Goal: Task Accomplishment & Management: Use online tool/utility

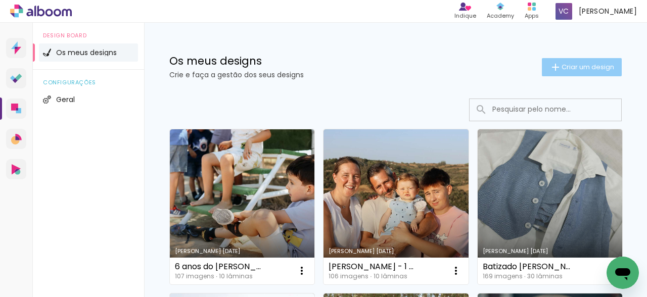
click at [582, 68] on span "Criar um design" at bounding box center [587, 67] width 53 height 7
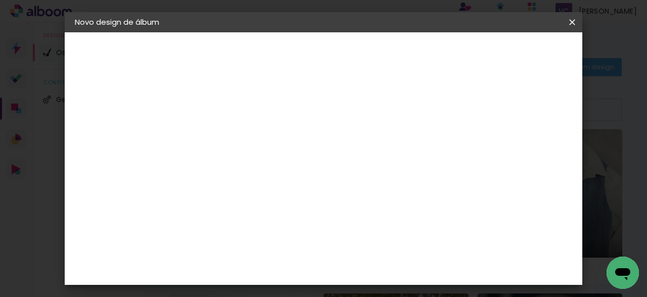
click at [240, 132] on input at bounding box center [240, 136] width 0 height 16
type input "A família da [PERSON_NAME]"
click at [0, 0] on slot "Avançar" at bounding box center [0, 0] width 0 height 0
click at [289, 210] on div "DreambooksPro" at bounding box center [266, 214] width 66 height 8
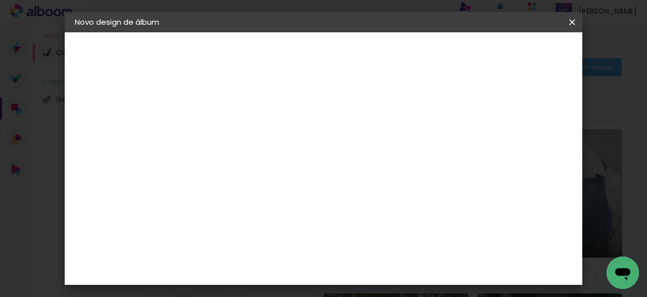
click at [0, 0] on slot "Avançar" at bounding box center [0, 0] width 0 height 0
click at [279, 168] on input "text" at bounding box center [259, 176] width 39 height 16
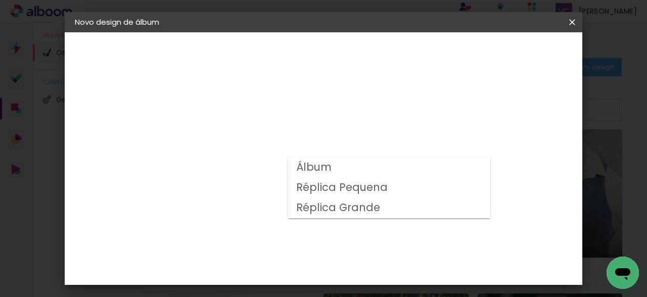
click at [353, 170] on paper-item "Álbum" at bounding box center [389, 168] width 202 height 20
type input "Álbum"
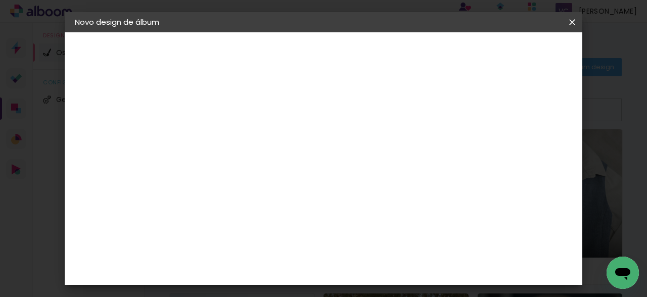
scroll to position [228, 0]
click at [308, 230] on span "20 × 20" at bounding box center [284, 240] width 47 height 21
click at [0, 0] on slot "Avançar" at bounding box center [0, 0] width 0 height 0
click at [310, 105] on div at bounding box center [305, 109] width 9 height 9
type paper-checkbox "on"
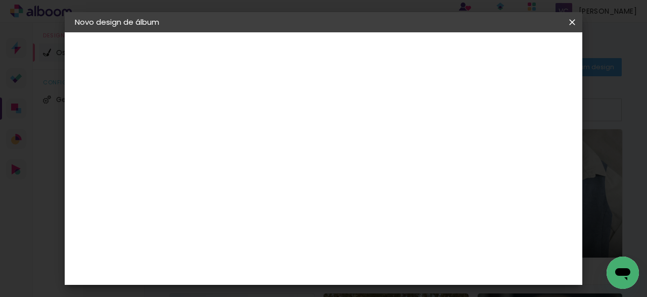
click at [373, 50] on span "Iniciar design" at bounding box center [361, 57] width 23 height 14
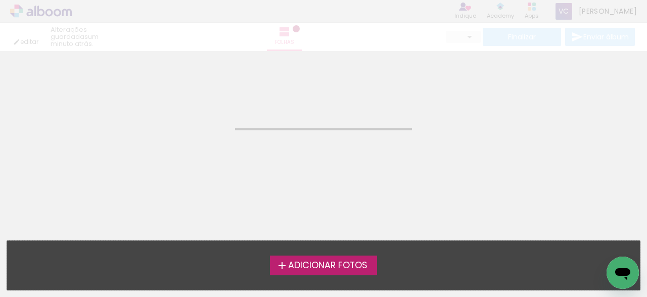
click at [303, 262] on span "Adicionar Fotos" at bounding box center [327, 265] width 79 height 9
click at [0, 0] on input "file" at bounding box center [0, 0] width 0 height 0
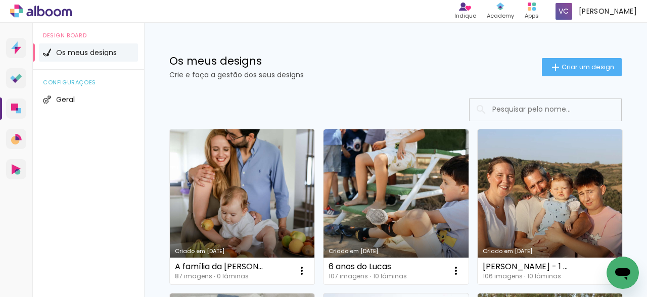
click at [230, 206] on link "Criado em [DATE]" at bounding box center [242, 206] width 144 height 155
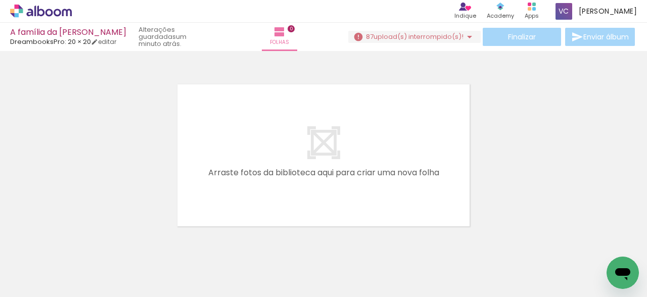
drag, startPoint x: 160, startPoint y: 267, endPoint x: 227, endPoint y: 152, distance: 133.6
click at [227, 152] on quentale-workspace at bounding box center [323, 148] width 647 height 297
click at [423, 140] on quentale-layouter at bounding box center [323, 155] width 300 height 150
click at [541, 160] on div at bounding box center [323, 143] width 647 height 176
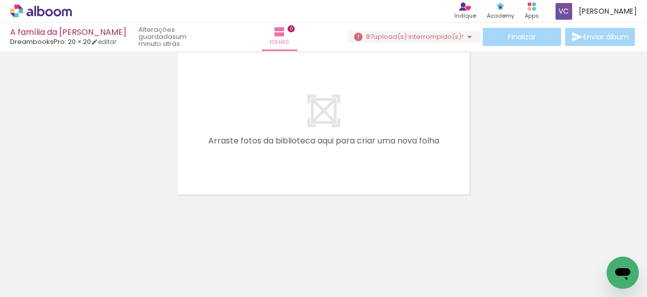
click at [95, 259] on div at bounding box center [100, 263] width 33 height 50
click at [406, 38] on span "upload(s) interrompido(s)!" at bounding box center [418, 37] width 90 height 10
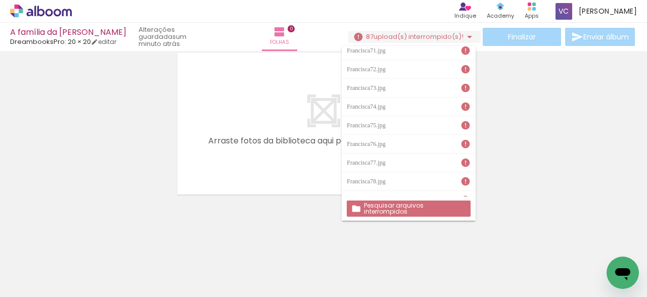
scroll to position [1476, 0]
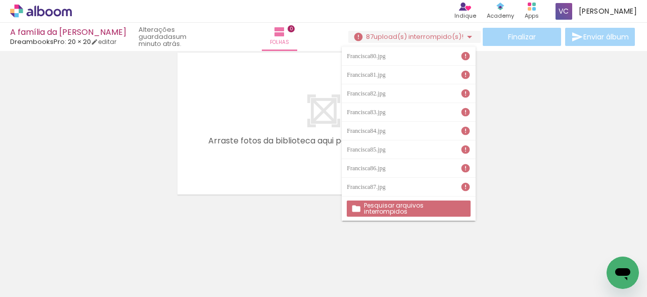
click at [0, 0] on slot "Pesquisar arquivos interrompidos" at bounding box center [0, 0] width 0 height 0
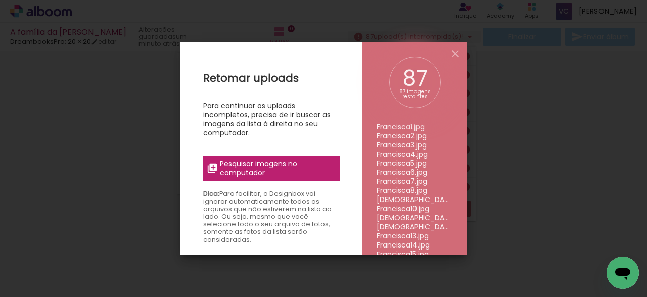
click at [291, 164] on span "Pesquisar imagens no computador" at bounding box center [277, 168] width 114 height 18
click at [0, 0] on input "file" at bounding box center [0, 0] width 0 height 0
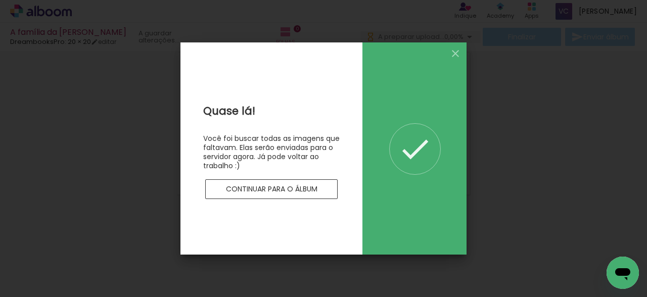
scroll to position [0, 0]
click at [0, 0] on slot "Continuar para o álbum" at bounding box center [0, 0] width 0 height 0
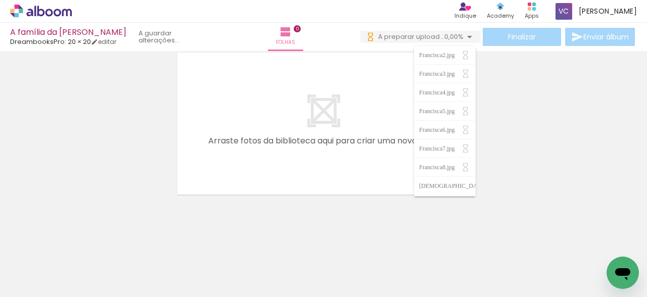
click at [542, 152] on div at bounding box center [323, 111] width 647 height 176
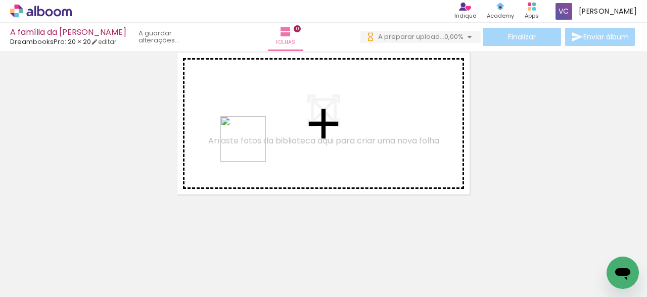
drag, startPoint x: 158, startPoint y: 263, endPoint x: 251, endPoint y: 145, distance: 150.3
click at [251, 145] on quentale-workspace at bounding box center [323, 148] width 647 height 297
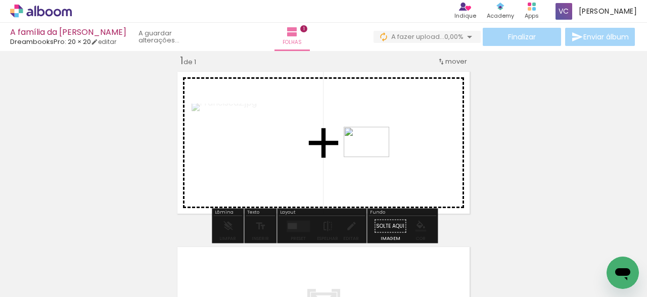
drag, startPoint x: 224, startPoint y: 275, endPoint x: 375, endPoint y: 153, distance: 194.0
click at [375, 153] on quentale-workspace at bounding box center [323, 148] width 647 height 297
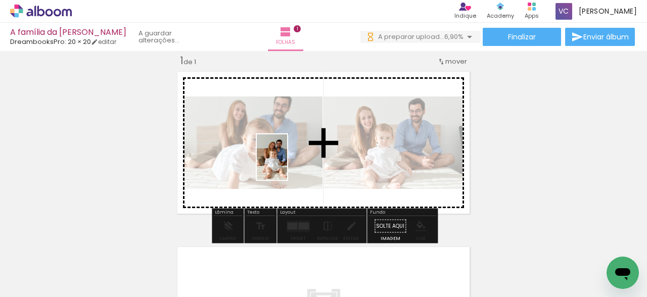
drag, startPoint x: 271, startPoint y: 272, endPoint x: 287, endPoint y: 165, distance: 108.3
click at [287, 165] on quentale-workspace at bounding box center [323, 148] width 647 height 297
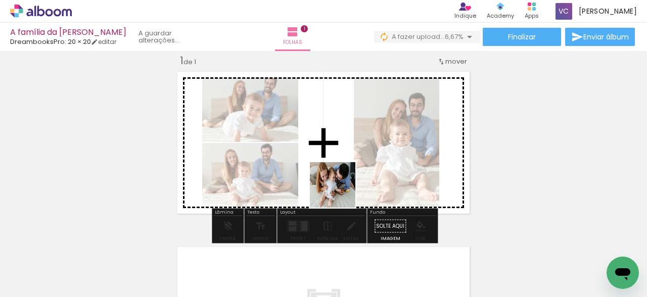
drag, startPoint x: 340, startPoint y: 274, endPoint x: 338, endPoint y: 168, distance: 105.6
click at [338, 168] on quentale-workspace at bounding box center [323, 148] width 647 height 297
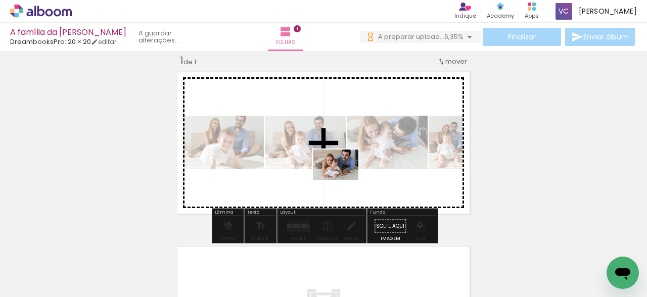
drag, startPoint x: 392, startPoint y: 269, endPoint x: 342, endPoint y: 179, distance: 102.6
click at [342, 179] on quentale-workspace at bounding box center [323, 148] width 647 height 297
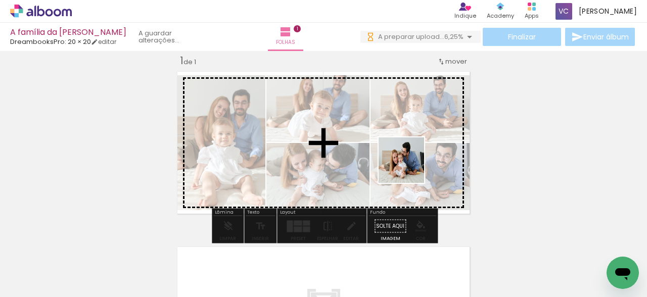
drag, startPoint x: 453, startPoint y: 268, endPoint x: 409, endPoint y: 167, distance: 109.7
click at [409, 167] on quentale-workspace at bounding box center [323, 148] width 647 height 297
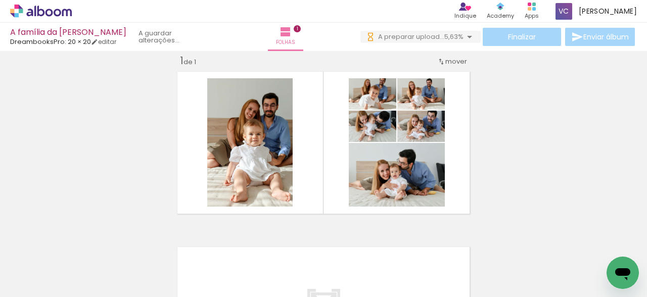
scroll to position [0, 230]
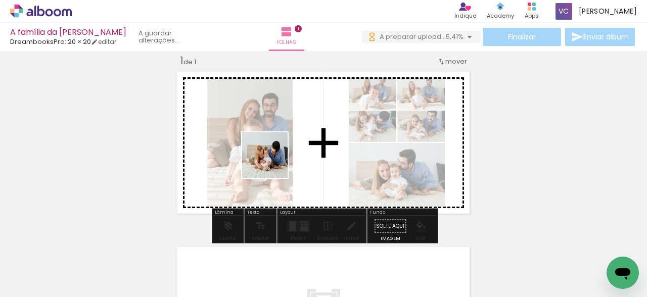
drag, startPoint x: 266, startPoint y: 270, endPoint x: 272, endPoint y: 162, distance: 108.3
click at [272, 162] on quentale-workspace at bounding box center [323, 148] width 647 height 297
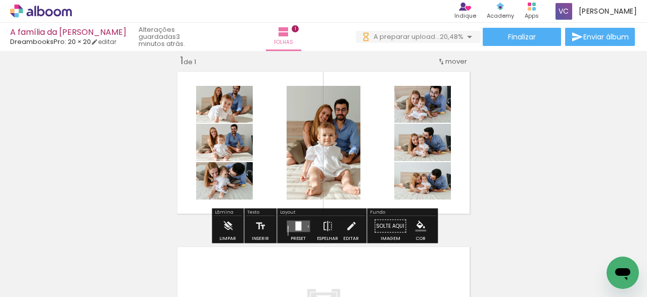
scroll to position [0, 0]
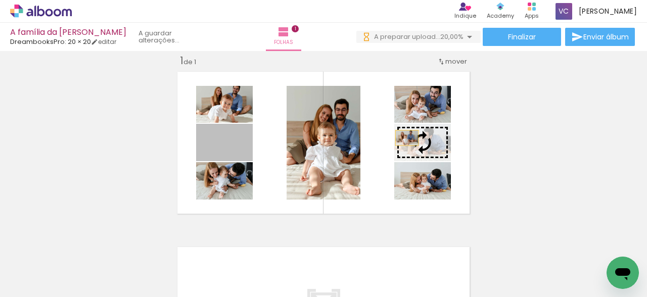
drag, startPoint x: 245, startPoint y: 149, endPoint x: 406, endPoint y: 138, distance: 161.5
click at [0, 0] on slot at bounding box center [0, 0] width 0 height 0
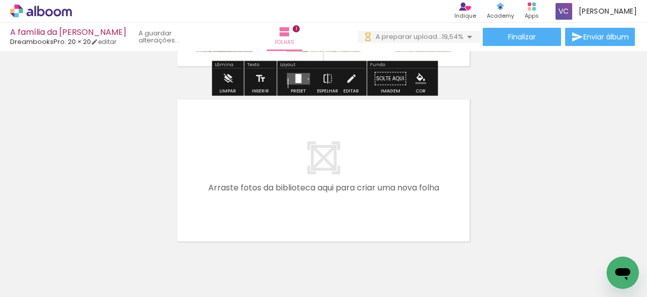
scroll to position [188, 0]
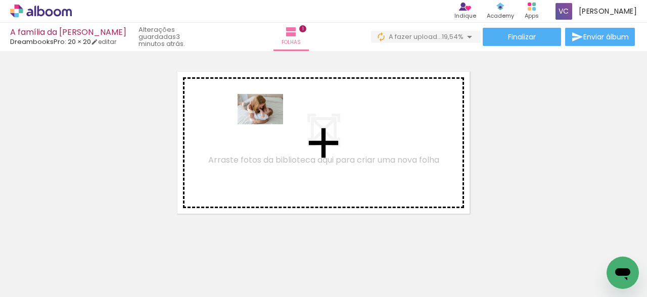
drag, startPoint x: 326, startPoint y: 267, endPoint x: 268, endPoint y: 124, distance: 154.3
click at [268, 124] on quentale-workspace at bounding box center [323, 148] width 647 height 297
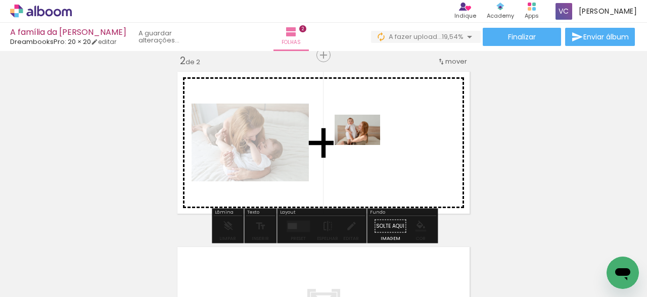
drag, startPoint x: 386, startPoint y: 266, endPoint x: 365, endPoint y: 145, distance: 122.7
click at [365, 145] on quentale-workspace at bounding box center [323, 148] width 647 height 297
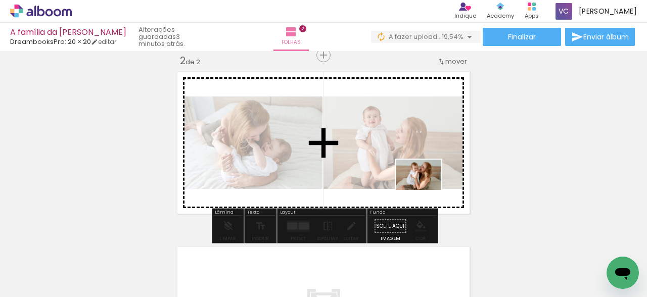
drag, startPoint x: 560, startPoint y: 265, endPoint x: 424, endPoint y: 188, distance: 156.1
click at [424, 188] on quentale-workspace at bounding box center [323, 148] width 647 height 297
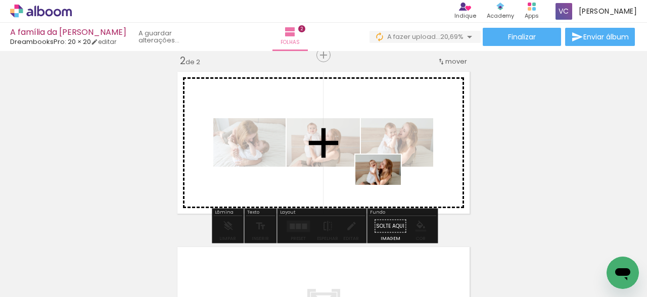
drag, startPoint x: 501, startPoint y: 269, endPoint x: 382, endPoint y: 180, distance: 148.7
click at [382, 180] on quentale-workspace at bounding box center [323, 148] width 647 height 297
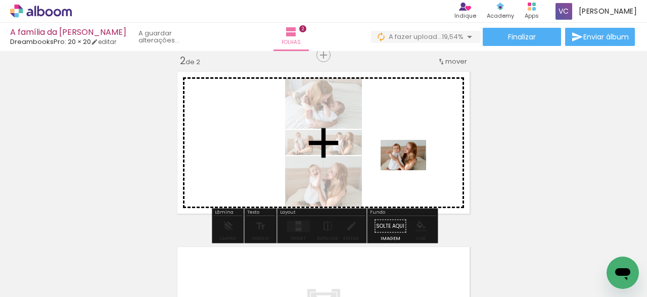
drag, startPoint x: 443, startPoint y: 269, endPoint x: 411, endPoint y: 170, distance: 104.5
click at [411, 170] on quentale-workspace at bounding box center [323, 148] width 647 height 297
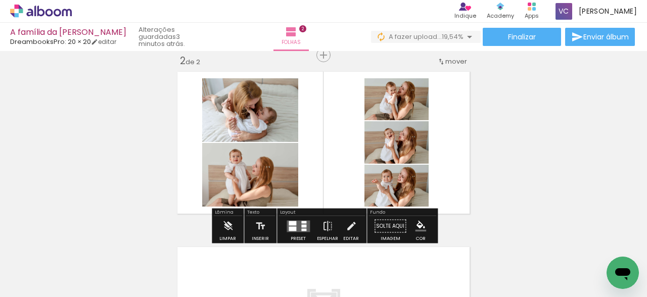
click at [292, 232] on div at bounding box center [297, 226] width 27 height 20
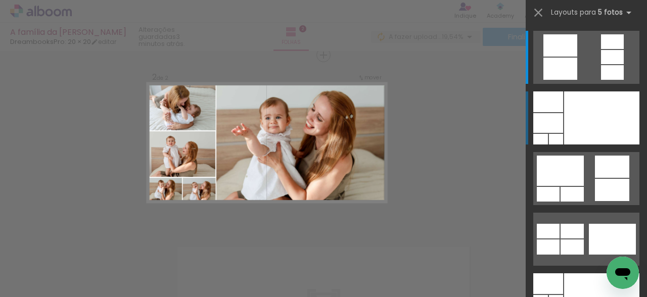
click at [586, 103] on div at bounding box center [601, 117] width 75 height 53
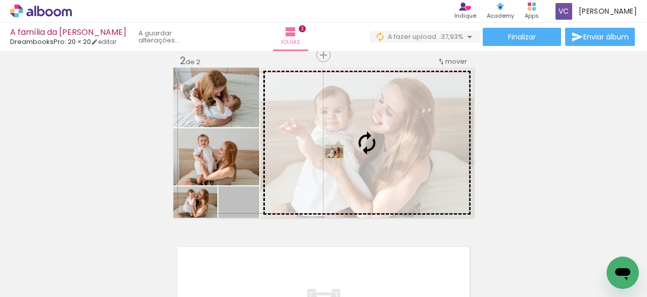
drag, startPoint x: 256, startPoint y: 198, endPoint x: 334, endPoint y: 151, distance: 90.9
click at [0, 0] on slot at bounding box center [0, 0] width 0 height 0
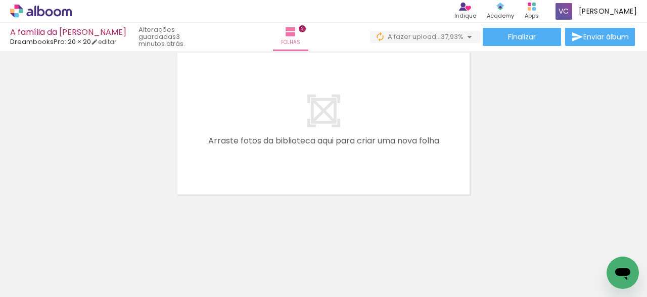
scroll to position [0, 585]
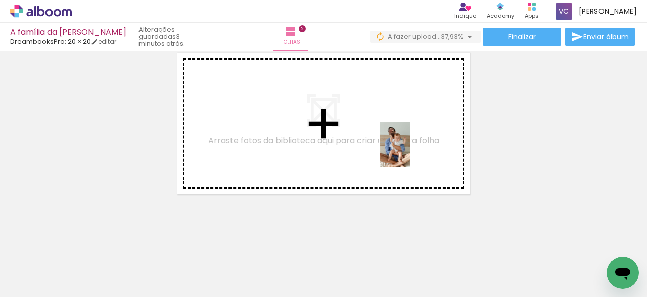
drag, startPoint x: 419, startPoint y: 272, endPoint x: 390, endPoint y: 240, distance: 42.5
click at [409, 152] on quentale-workspace at bounding box center [323, 148] width 647 height 297
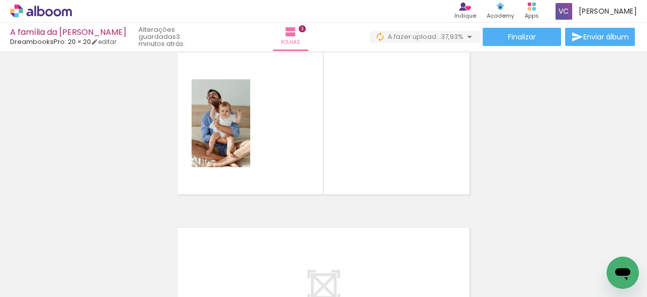
scroll to position [363, 0]
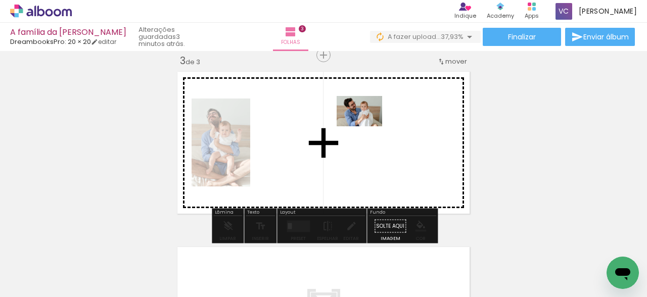
drag, startPoint x: 372, startPoint y: 273, endPoint x: 319, endPoint y: 266, distance: 53.5
click at [366, 126] on quentale-workspace at bounding box center [323, 148] width 647 height 297
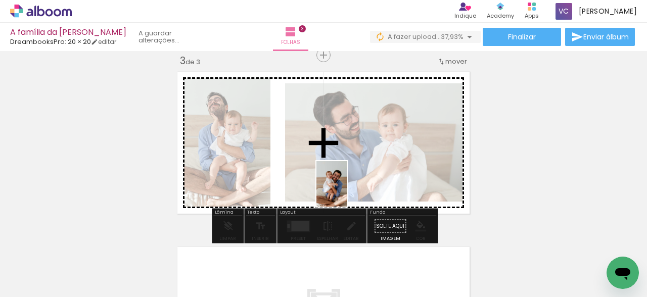
drag, startPoint x: 308, startPoint y: 283, endPoint x: 350, endPoint y: 184, distance: 108.0
click at [350, 184] on quentale-workspace at bounding box center [323, 148] width 647 height 297
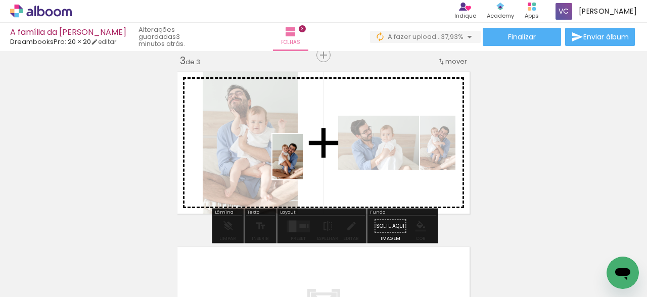
drag, startPoint x: 257, startPoint y: 272, endPoint x: 303, endPoint y: 165, distance: 116.5
click at [303, 165] on quentale-workspace at bounding box center [323, 148] width 647 height 297
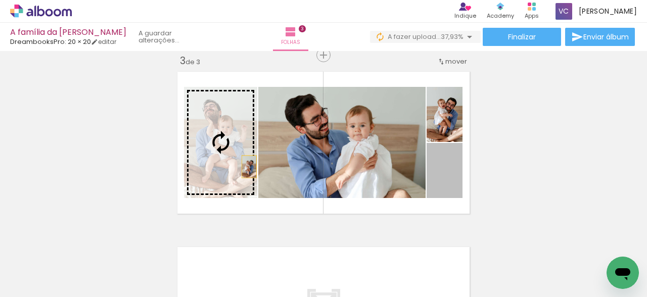
drag, startPoint x: 456, startPoint y: 186, endPoint x: 249, endPoint y: 167, distance: 208.0
click at [0, 0] on slot at bounding box center [0, 0] width 0 height 0
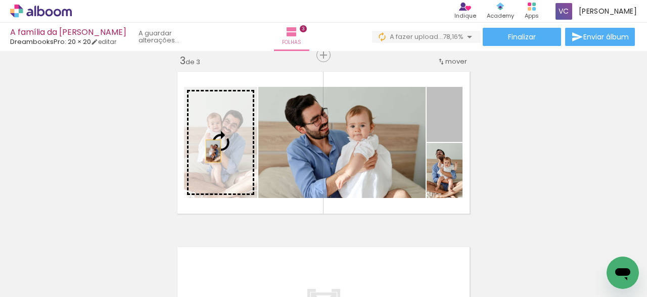
drag, startPoint x: 457, startPoint y: 134, endPoint x: 211, endPoint y: 150, distance: 246.5
click at [0, 0] on slot at bounding box center [0, 0] width 0 height 0
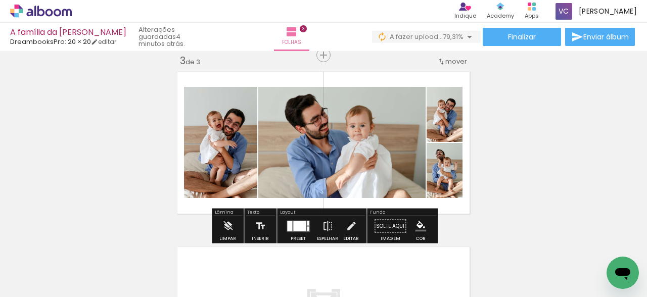
click at [296, 225] on div at bounding box center [299, 226] width 13 height 10
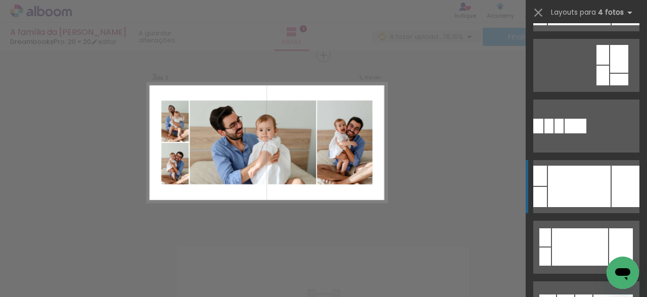
scroll to position [203, 0]
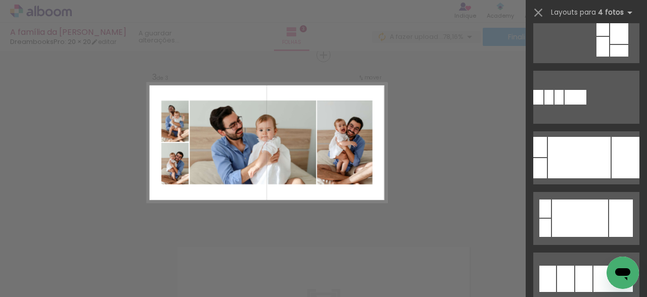
click at [444, 186] on div "Confirmar Cancelar" at bounding box center [323, 50] width 647 height 725
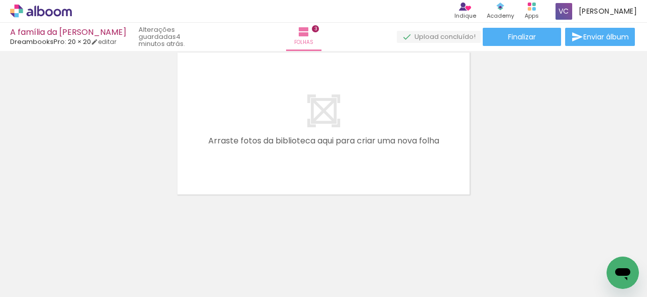
scroll to position [0, 826]
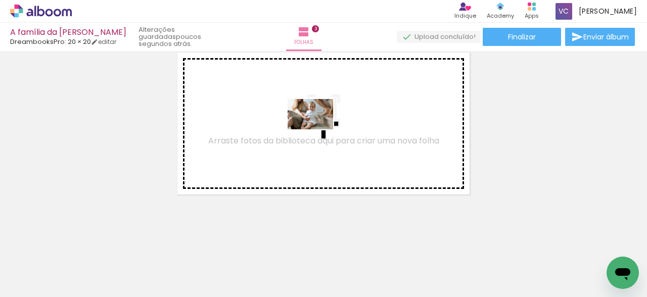
drag, startPoint x: 354, startPoint y: 267, endPoint x: 317, endPoint y: 128, distance: 143.7
click at [317, 128] on quentale-workspace at bounding box center [323, 148] width 647 height 297
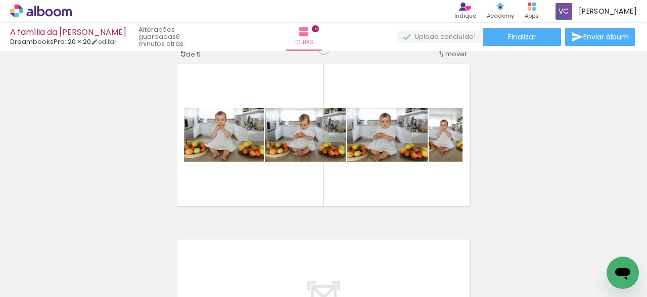
scroll to position [0, 1105]
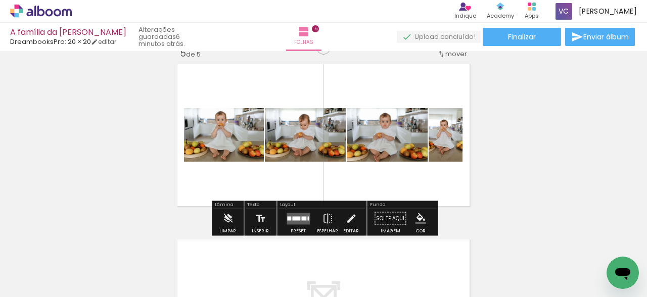
click at [299, 221] on quentale-layouter at bounding box center [297, 219] width 23 height 12
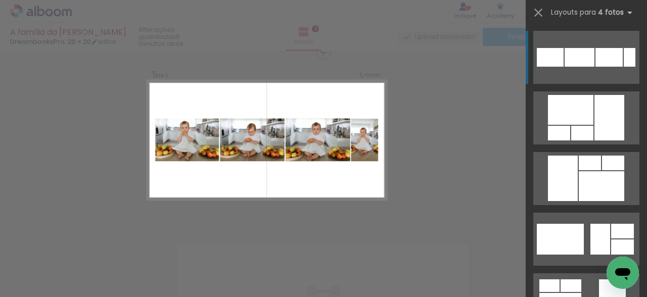
scroll to position [714, 0]
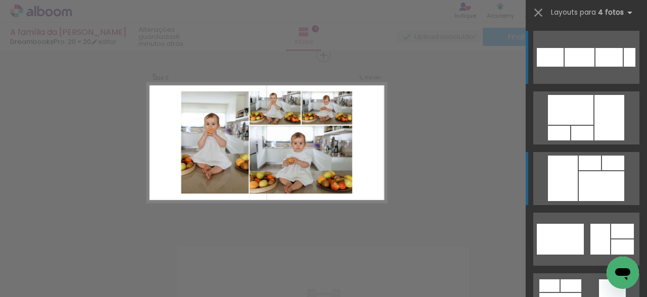
click at [587, 190] on div at bounding box center [600, 186] width 45 height 30
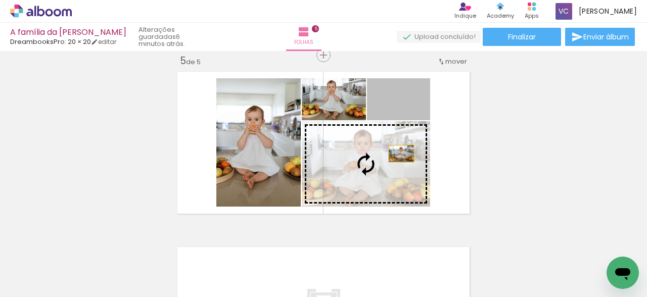
drag, startPoint x: 423, startPoint y: 110, endPoint x: 401, endPoint y: 155, distance: 49.7
click at [0, 0] on slot at bounding box center [0, 0] width 0 height 0
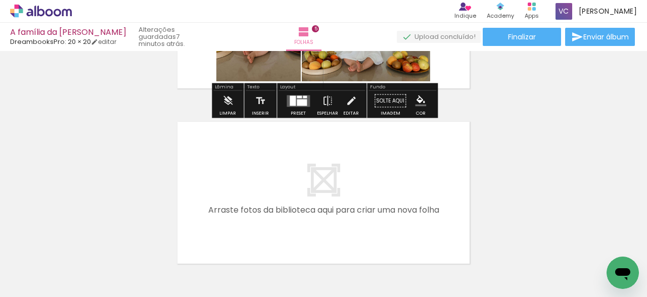
scroll to position [876, 0]
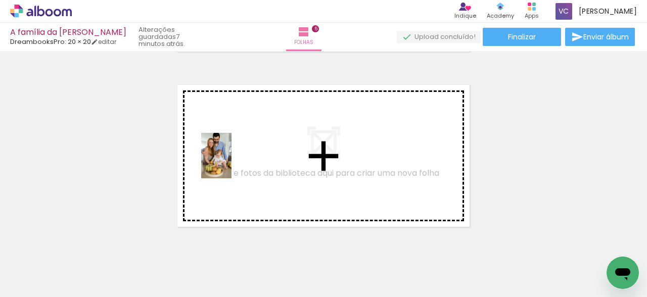
drag, startPoint x: 131, startPoint y: 263, endPoint x: 236, endPoint y: 161, distance: 146.5
click at [236, 161] on quentale-workspace at bounding box center [323, 148] width 647 height 297
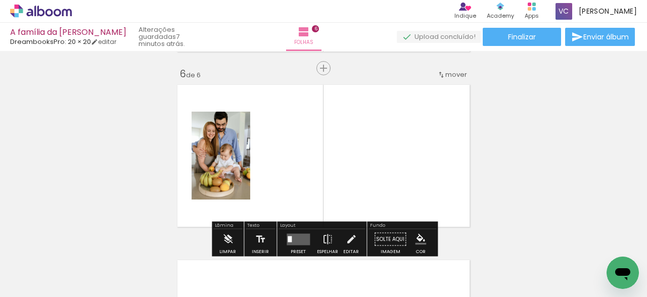
scroll to position [889, 0]
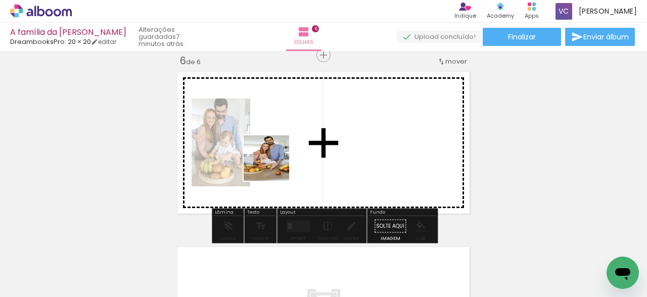
drag, startPoint x: 185, startPoint y: 263, endPoint x: 274, endPoint y: 166, distance: 131.6
click at [274, 166] on quentale-workspace at bounding box center [323, 148] width 647 height 297
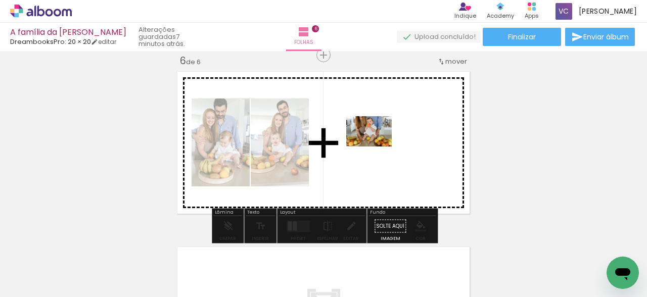
drag, startPoint x: 246, startPoint y: 274, endPoint x: 376, endPoint y: 146, distance: 182.2
click at [376, 146] on quentale-workspace at bounding box center [323, 148] width 647 height 297
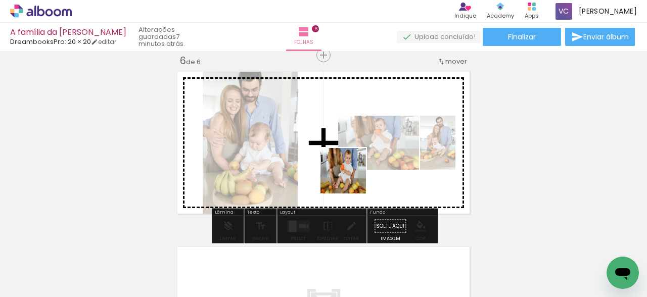
drag, startPoint x: 303, startPoint y: 263, endPoint x: 355, endPoint y: 175, distance: 102.6
click at [359, 160] on quentale-workspace at bounding box center [323, 148] width 647 height 297
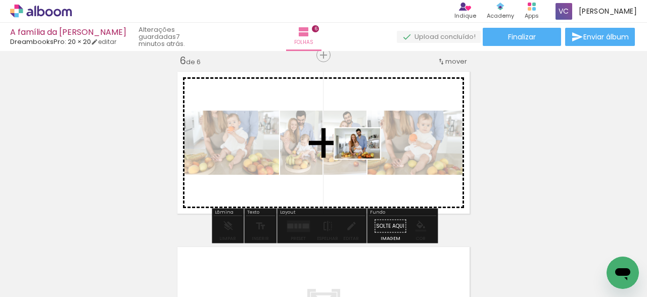
drag, startPoint x: 356, startPoint y: 269, endPoint x: 414, endPoint y: 265, distance: 57.7
click at [365, 158] on quentale-workspace at bounding box center [323, 148] width 647 height 297
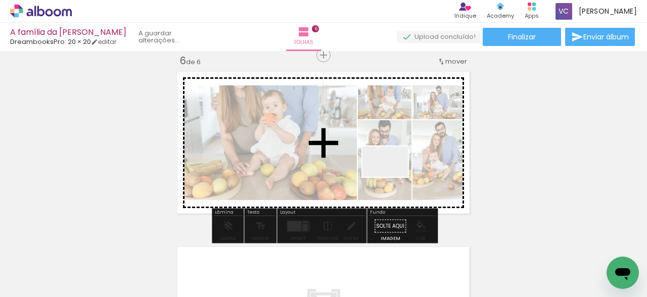
drag, startPoint x: 392, startPoint y: 177, endPoint x: 458, endPoint y: 261, distance: 106.9
click at [390, 169] on quentale-workspace at bounding box center [323, 148] width 647 height 297
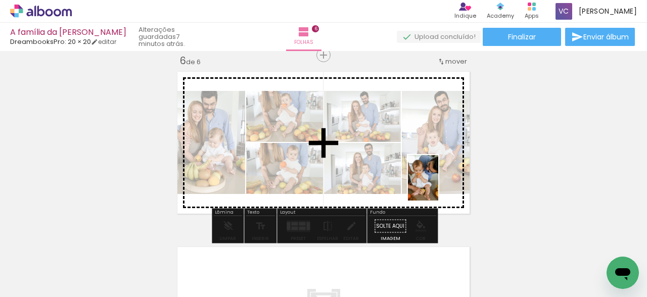
drag, startPoint x: 465, startPoint y: 272, endPoint x: 437, endPoint y: 185, distance: 91.7
click at [437, 185] on quentale-workspace at bounding box center [323, 148] width 647 height 297
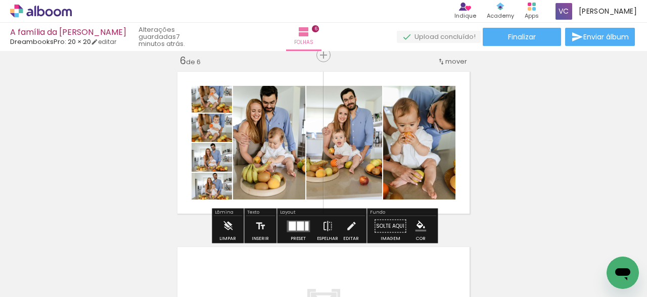
click at [293, 231] on quentale-layouter at bounding box center [297, 226] width 23 height 12
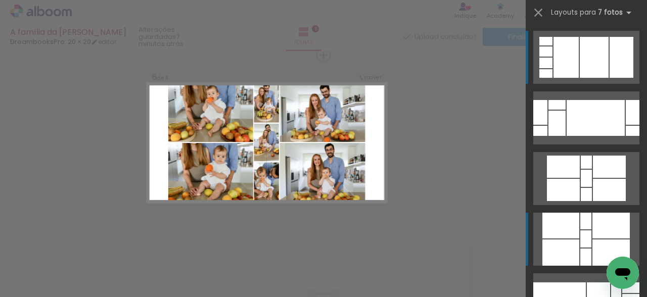
click at [580, 238] on div at bounding box center [585, 238] width 11 height 17
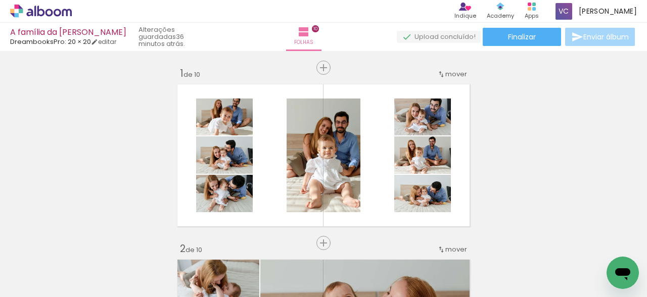
scroll to position [1590, 0]
